Goal: Book appointment/travel/reservation

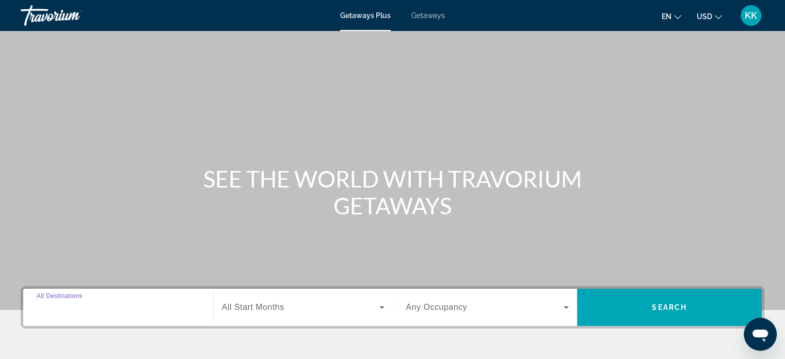
click at [149, 307] on input "Destination All Destinations" at bounding box center [118, 307] width 163 height 12
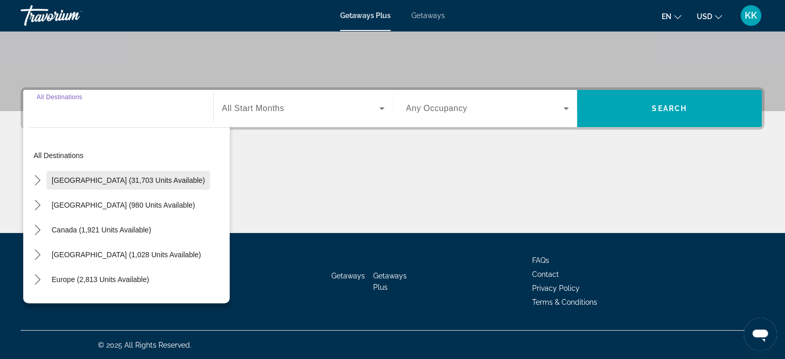
click at [132, 185] on span "Select destination: United States (31,703 units available)" at bounding box center [128, 180] width 164 height 25
type input "**********"
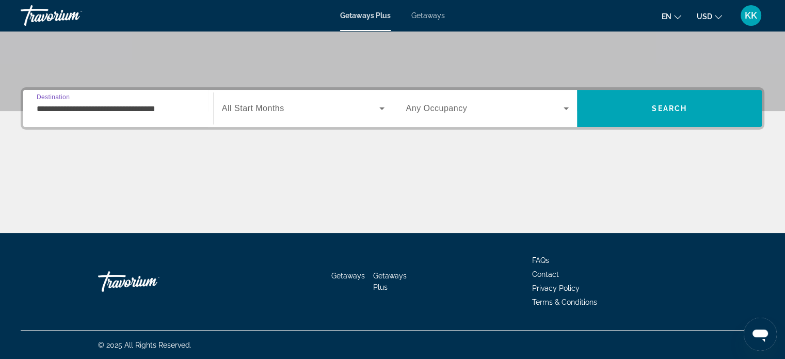
click at [269, 118] on div "Search widget" at bounding box center [303, 108] width 163 height 29
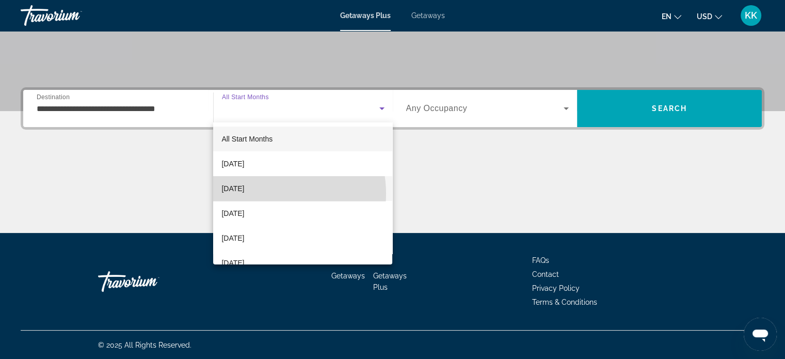
click at [244, 193] on span "[DATE]" at bounding box center [232, 188] width 23 height 12
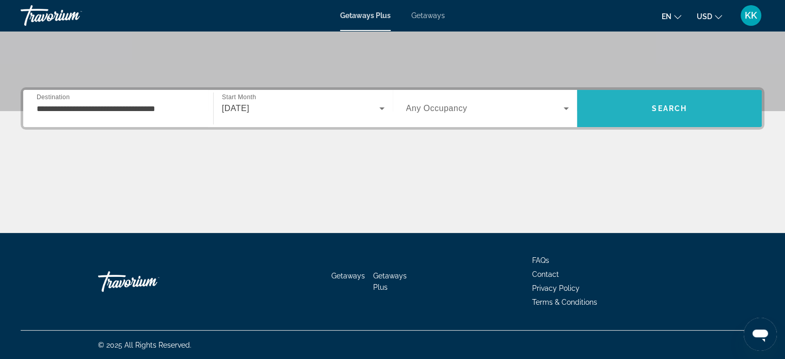
click at [668, 105] on span "Search" at bounding box center [669, 108] width 35 height 8
